Goal: Transaction & Acquisition: Purchase product/service

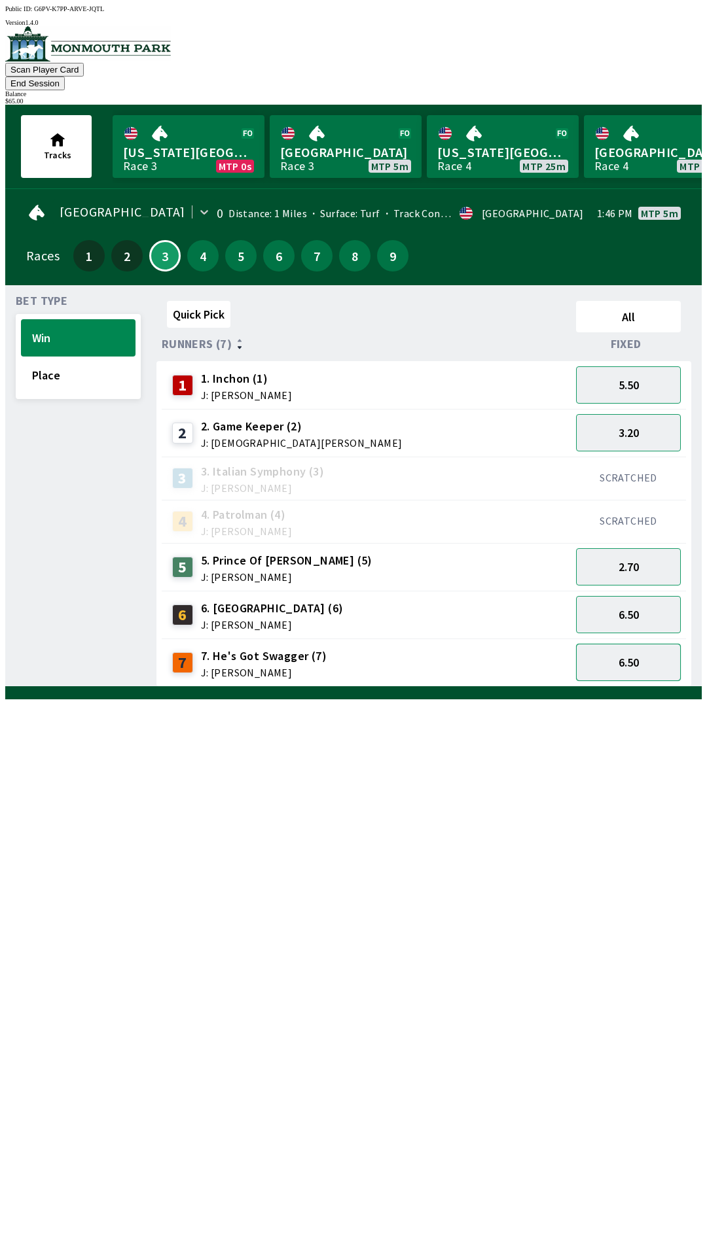
click at [651, 644] on button "6.50" at bounding box center [628, 662] width 105 height 37
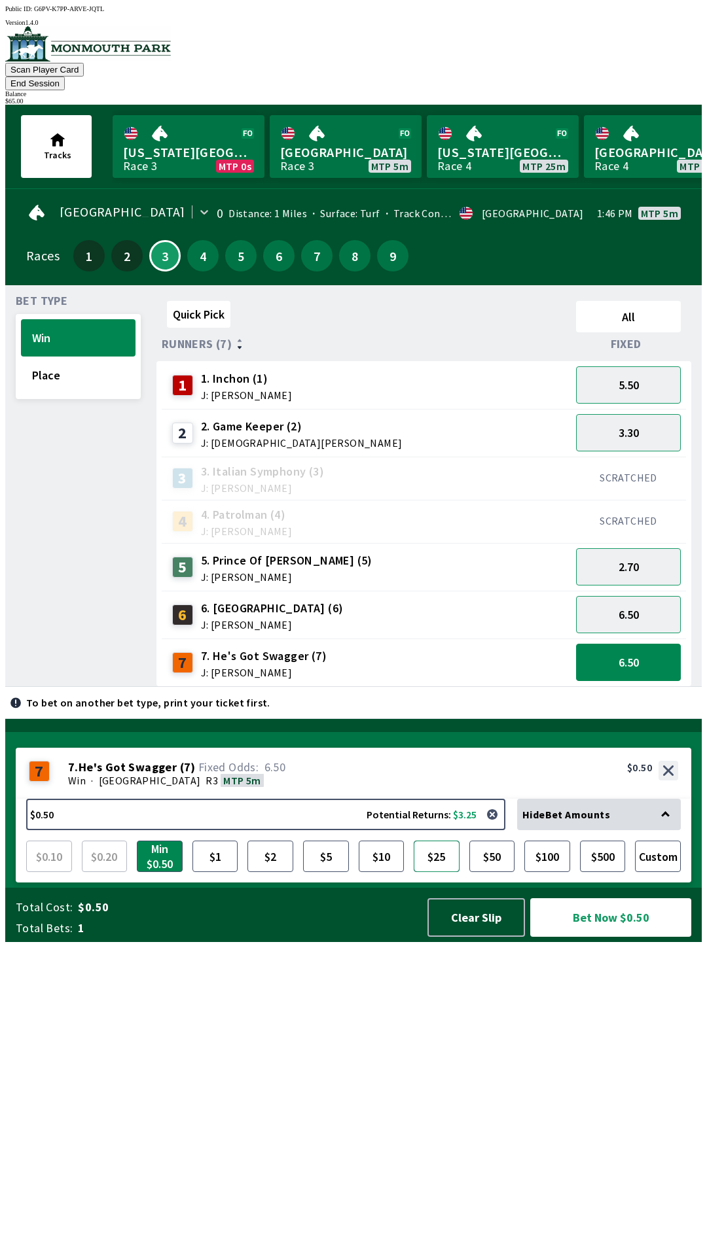
click at [439, 872] on button "$25" at bounding box center [436, 856] width 46 height 31
click at [604, 937] on button "Bet Now $25.00" at bounding box center [611, 917] width 164 height 39
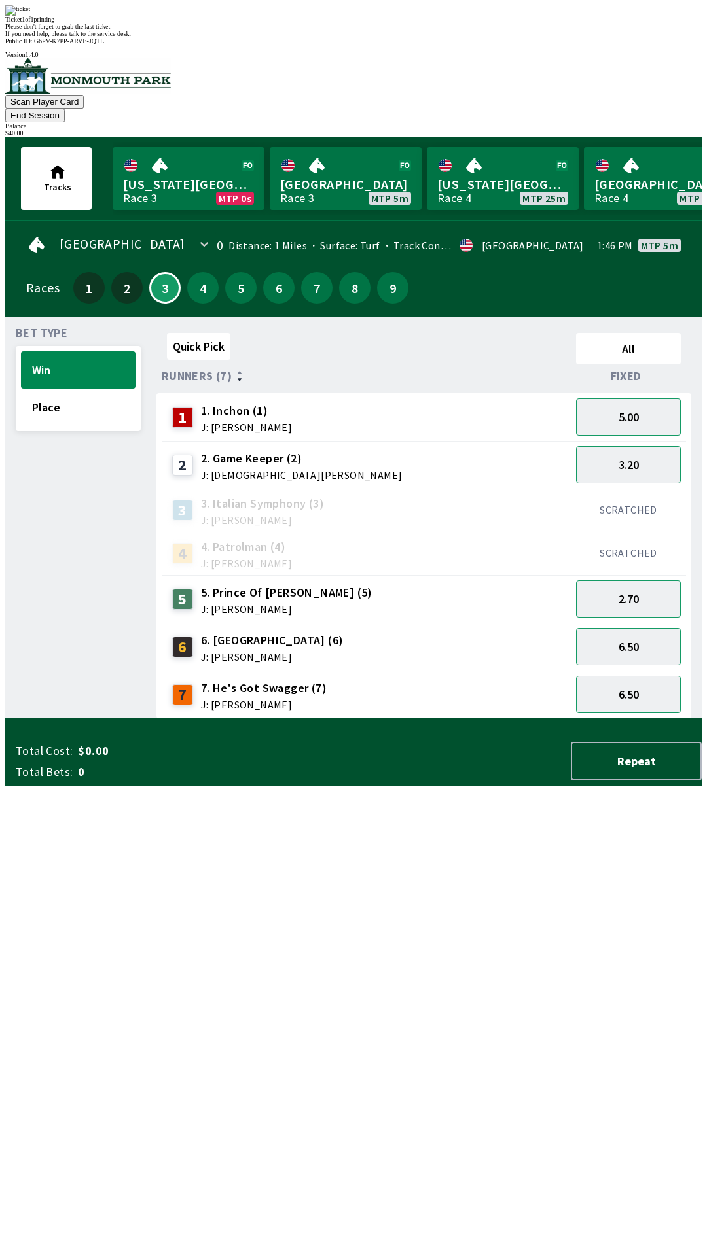
click at [451, 719] on div "Quick Pick All Runners (7) Fixed 1 1. Inchon (1) J: [PERSON_NAME] 5.00 2 2. Gam…" at bounding box center [428, 523] width 545 height 391
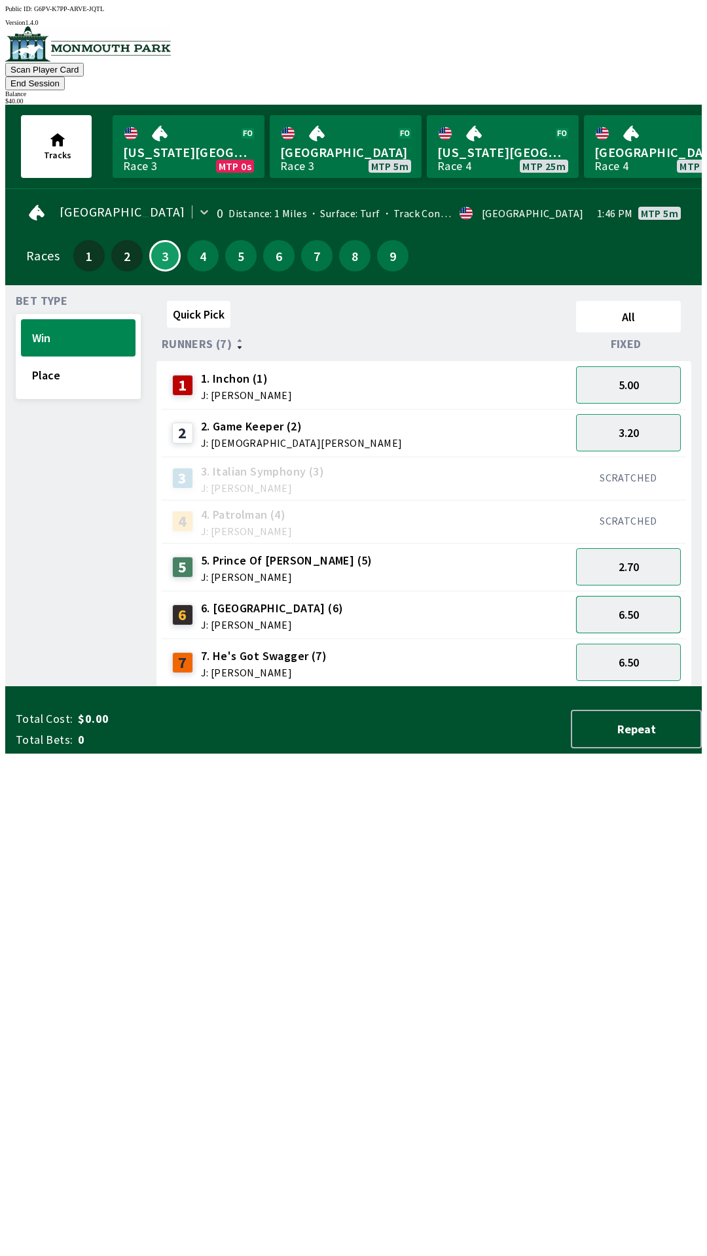
click at [635, 599] on button "6.50" at bounding box center [628, 614] width 105 height 37
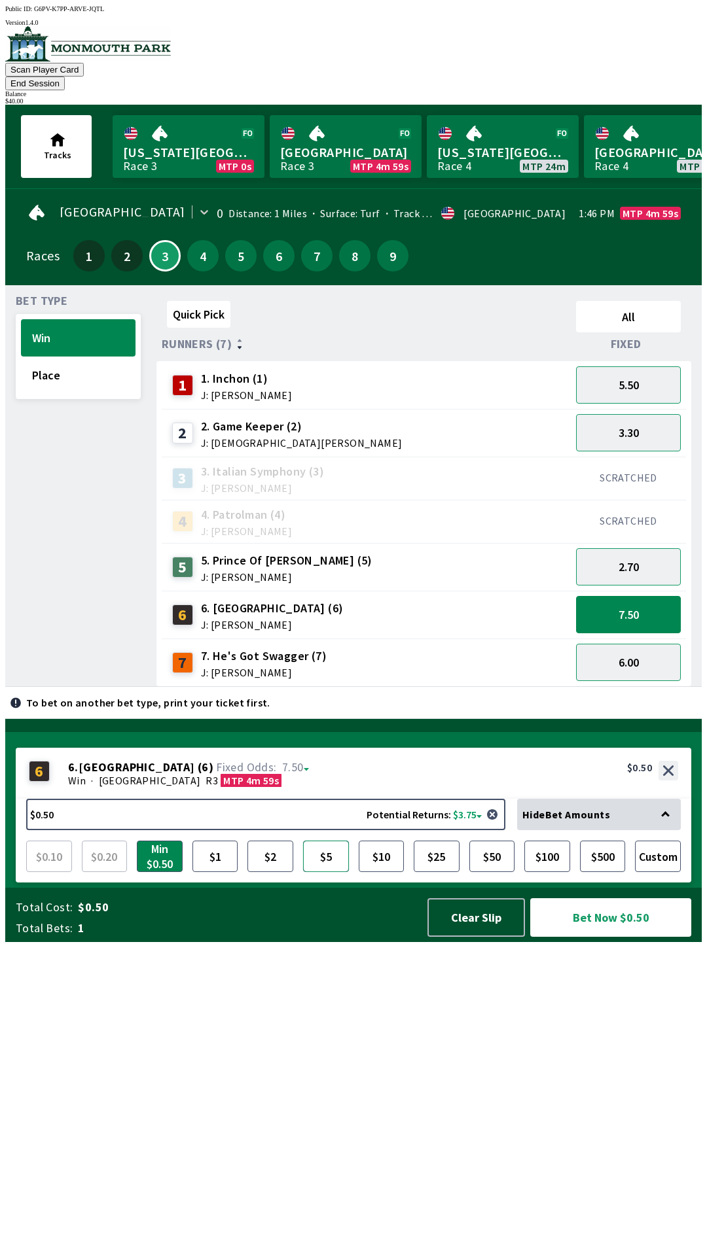
click at [328, 872] on button "$5" at bounding box center [326, 856] width 46 height 31
click at [631, 937] on button "Bet Now $5.00" at bounding box center [610, 917] width 161 height 39
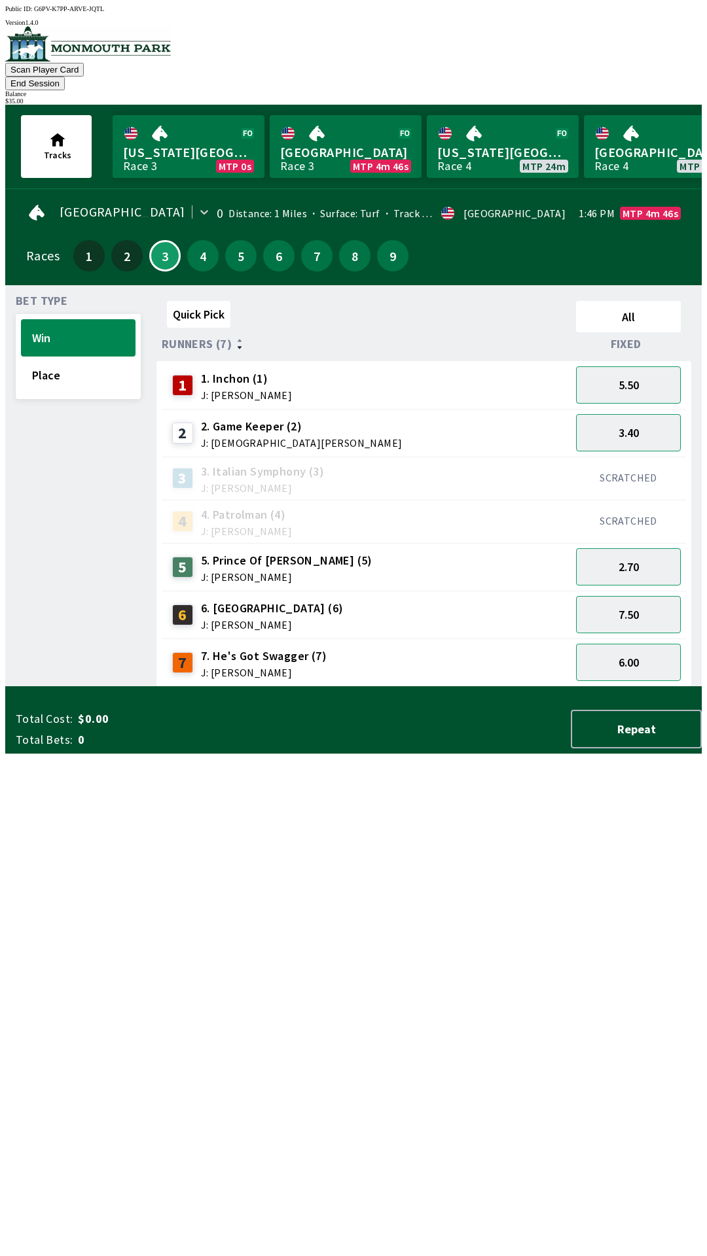
click at [500, 687] on div "Quick Pick All Runners (7) Fixed 1 1. Inchon (1) J: [PERSON_NAME] 5.50 2 2. Gam…" at bounding box center [428, 491] width 545 height 391
click at [65, 77] on button "End Session" at bounding box center [35, 84] width 60 height 14
